Goal: Task Accomplishment & Management: Use online tool/utility

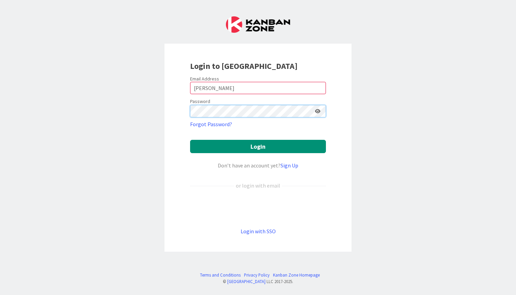
click at [258, 147] on button "Login" at bounding box center [258, 146] width 136 height 13
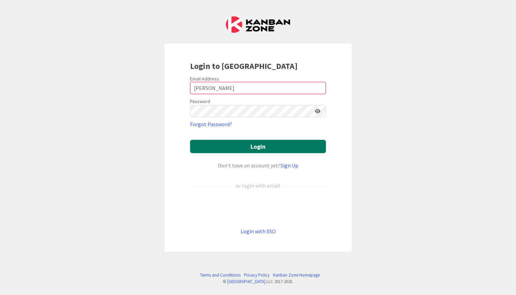
click at [309, 144] on button "Login" at bounding box center [258, 146] width 136 height 13
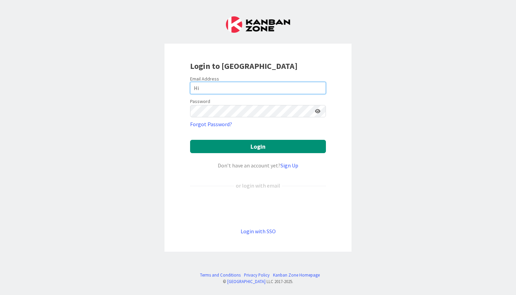
type input "H"
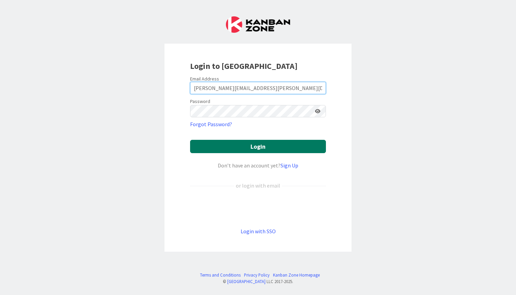
type input "britney.hiter@knoxschools.org"
click at [272, 145] on button "Login" at bounding box center [258, 146] width 136 height 13
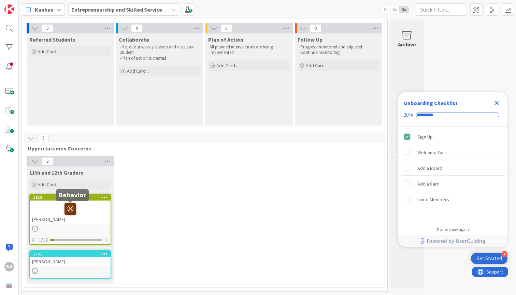
click at [74, 214] on icon at bounding box center [71, 209] width 12 height 11
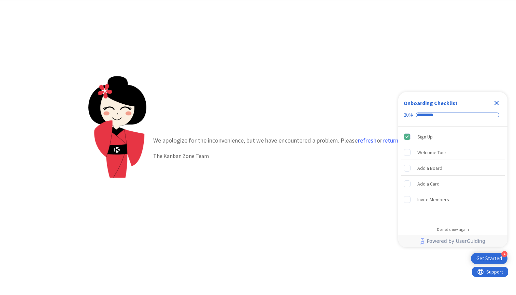
click at [496, 103] on icon "Close Checklist" at bounding box center [497, 103] width 4 height 4
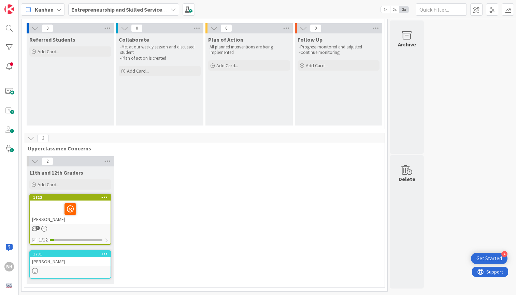
scroll to position [44, 0]
click at [95, 220] on div "[PERSON_NAME]" at bounding box center [70, 212] width 81 height 23
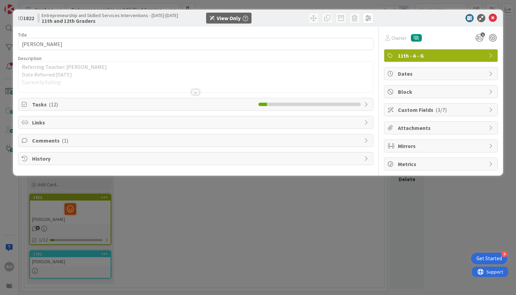
click at [196, 92] on div at bounding box center [196, 91] width 8 height 5
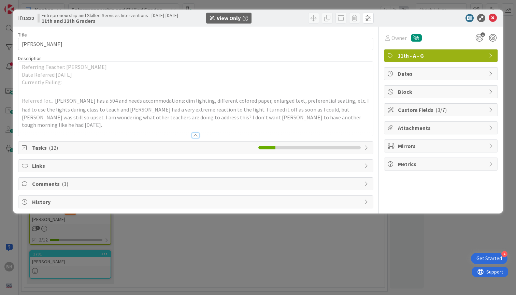
click at [70, 144] on span "Tasks ( 12 )" at bounding box center [143, 148] width 223 height 8
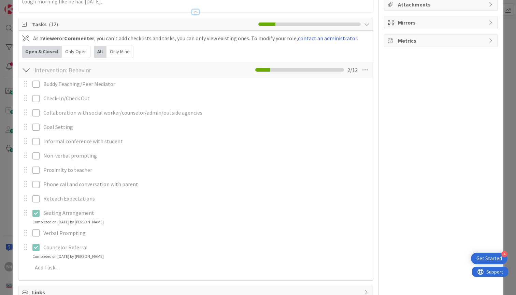
scroll to position [112, 0]
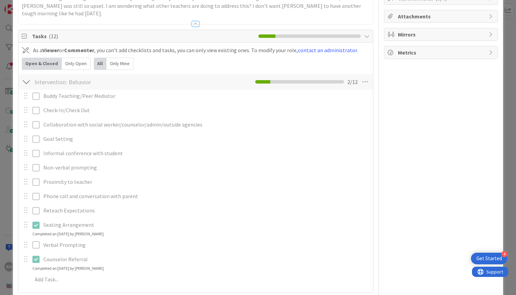
click at [84, 32] on span "Tasks ( 12 )" at bounding box center [143, 36] width 223 height 8
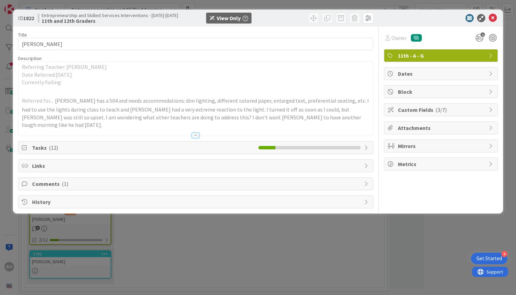
scroll to position [0, 0]
click at [68, 180] on span "Comments ( 1 )" at bounding box center [196, 184] width 329 height 8
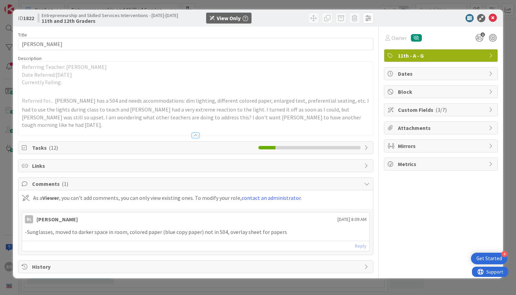
click at [182, 263] on span "History" at bounding box center [196, 267] width 329 height 8
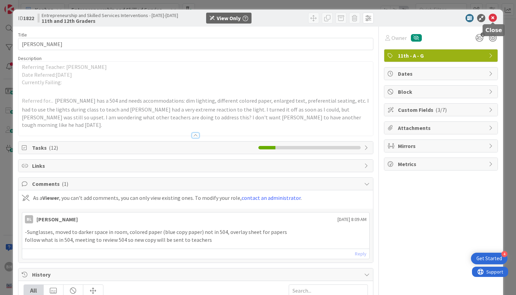
click at [493, 18] on icon at bounding box center [493, 18] width 8 height 8
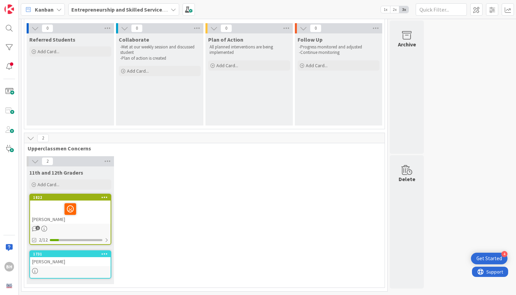
click at [37, 272] on icon at bounding box center [35, 271] width 6 height 6
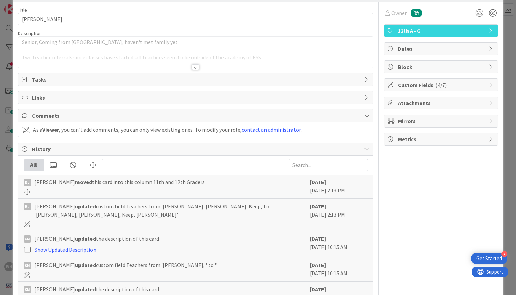
scroll to position [40, 0]
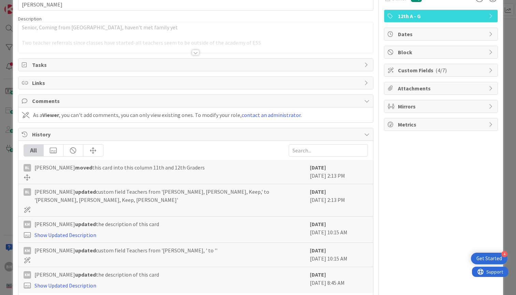
click at [197, 53] on div at bounding box center [196, 52] width 8 height 5
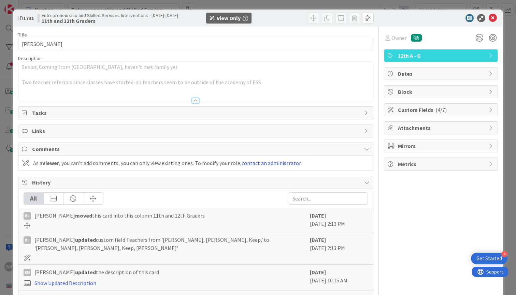
scroll to position [0, 0]
click at [493, 17] on icon at bounding box center [493, 18] width 8 height 8
